Goal: Information Seeking & Learning: Learn about a topic

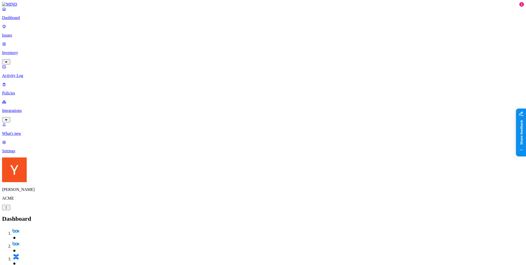
click at [33, 35] on link "Issues" at bounding box center [263, 30] width 522 height 13
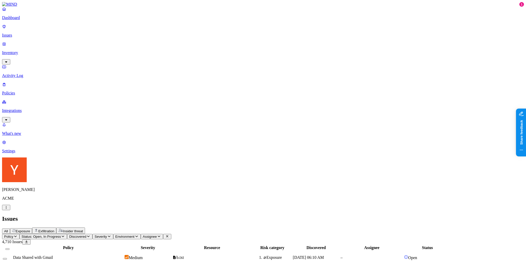
click at [252, 245] on th "Resource" at bounding box center [212, 247] width 80 height 5
click at [184, 255] on span "b.txt" at bounding box center [178, 257] width 12 height 4
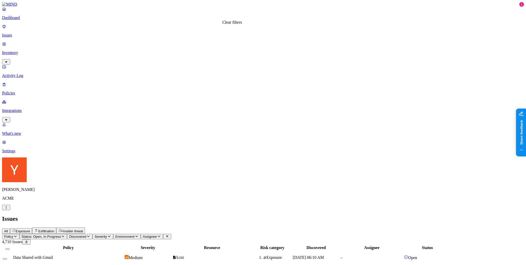
click at [171, 233] on button at bounding box center [167, 235] width 8 height 5
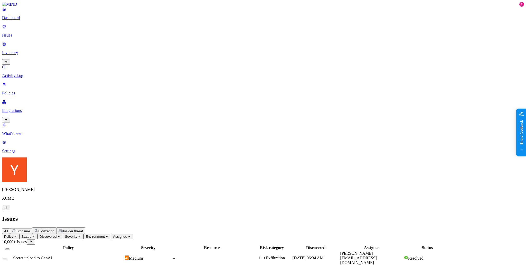
click at [304, 227] on div "All Exposure Exfiltration Insider threat" at bounding box center [263, 230] width 522 height 6
click at [105, 234] on span "Environment" at bounding box center [95, 236] width 19 height 4
click at [77, 234] on span "Severity" at bounding box center [71, 236] width 12 height 4
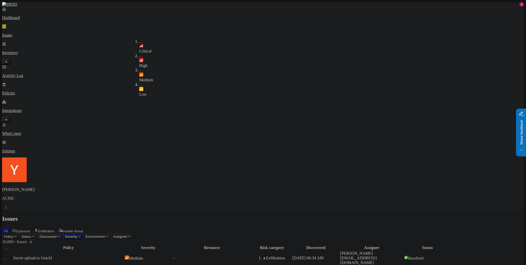
click at [31, 123] on nav "Dashboard Issues Inventory Activity Log Policies Integrations What's new 1 Sett…" at bounding box center [263, 80] width 522 height 146
click at [124, 255] on div "Secret upload to GenAI" at bounding box center [68, 257] width 111 height 5
click at [20, 112] on nav "Dashboard Issues Inventory Activity Log Policies Integrations What's new 1 Sett…" at bounding box center [263, 80] width 522 height 146
click at [401, 215] on h2 "Issues" at bounding box center [263, 218] width 522 height 7
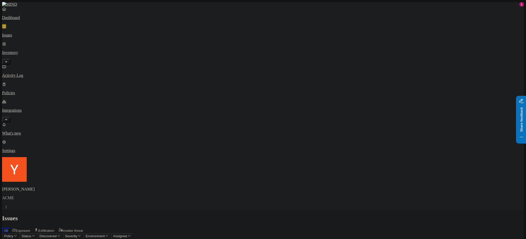
click at [19, 104] on nav "Dashboard Issues Inventory Activity Log Policies Integrations What's new 1 Sett…" at bounding box center [263, 80] width 522 height 146
click at [20, 20] on p "Dashboard" at bounding box center [263, 17] width 522 height 5
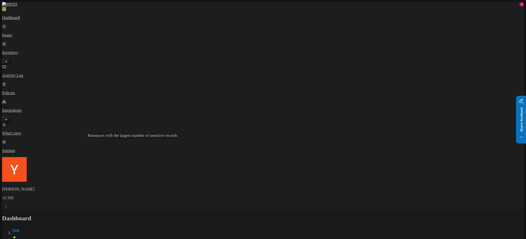
click at [29, 93] on nav "Dashboard Issues Inventory Activity Log Policies Integrations What's new 1 Sett…" at bounding box center [263, 80] width 522 height 146
click at [11, 137] on nav "Dashboard Issues Inventory Activity Log Policies Integrations What's new 1 Sett…" at bounding box center [263, 80] width 522 height 146
click at [39, 104] on nav "Dashboard Issues Inventory Activity Log Policies Integrations What's new 1 Sett…" at bounding box center [263, 80] width 522 height 146
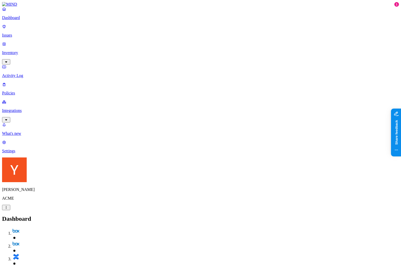
click at [26, 33] on p "Issues" at bounding box center [200, 35] width 397 height 5
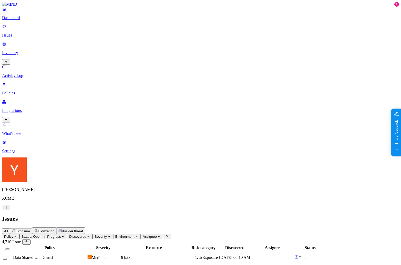
click at [61, 234] on span "Status: Open, In Progress" at bounding box center [41, 236] width 39 height 4
click at [86, 234] on span "Discovered" at bounding box center [77, 236] width 17 height 4
click at [92, 233] on button "Discovered" at bounding box center [79, 235] width 25 height 5
